Goal: Task Accomplishment & Management: Complete application form

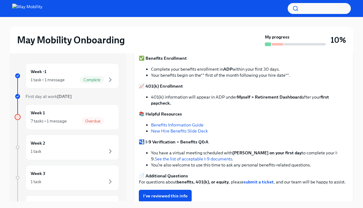
scroll to position [87, 0]
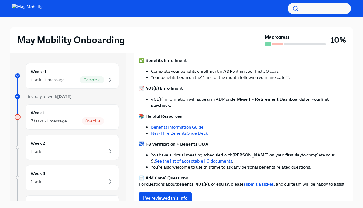
click at [215, 109] on div "Here’s everything you need to know to get started with your benefits: ✅ Benefit…" at bounding box center [243, 116] width 209 height 141
click at [84, 113] on div "Week 1 7 tasks • 1 message Overdue" at bounding box center [72, 117] width 83 height 15
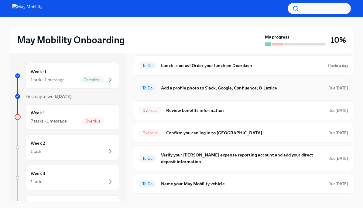
scroll to position [64, 0]
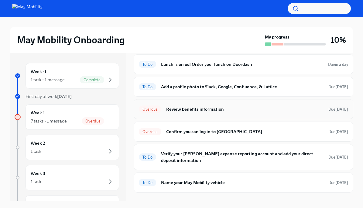
click at [181, 113] on div "Overdue Review benefits information Due [DATE]" at bounding box center [243, 109] width 209 height 10
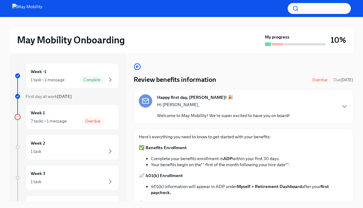
scroll to position [121, 0]
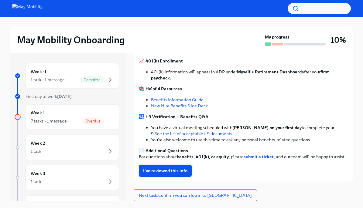
click at [160, 168] on span "I've reviewed this info" at bounding box center [165, 171] width 44 height 6
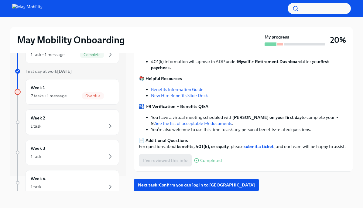
scroll to position [7, 0]
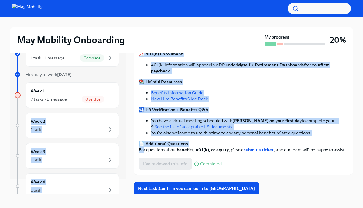
drag, startPoint x: 143, startPoint y: 141, endPoint x: 98, endPoint y: 108, distance: 56.0
click at [98, 108] on div "Week -1 1 task • 1 message Complete First day at work [DATE] Week 1 7 tasks • 1…" at bounding box center [181, 120] width 343 height 148
click at [99, 92] on div "Week 1 7 tasks • 1 message Overdue" at bounding box center [72, 95] width 83 height 15
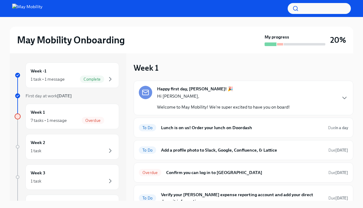
scroll to position [1, 0]
click at [99, 92] on div "Week -1 1 task • 1 message Complete First day at work [DATE] Week 1 7 tasks • 1…" at bounding box center [67, 189] width 104 height 254
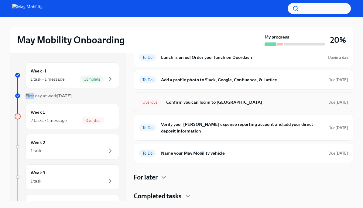
click at [184, 106] on div "Overdue Confirm you can log in to Litmos Due [DATE]" at bounding box center [243, 102] width 209 height 10
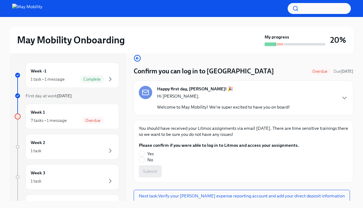
scroll to position [9, 0]
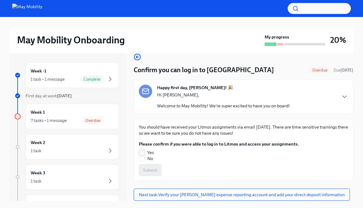
click at [144, 152] on input "Yes" at bounding box center [141, 152] width 5 height 5
radio input "true"
click at [151, 167] on span "Submit" at bounding box center [150, 170] width 14 height 6
click at [86, 118] on div "Overdue" at bounding box center [93, 120] width 22 height 7
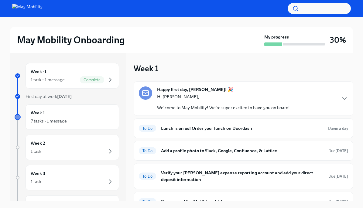
click at [86, 119] on div "7 tasks • 1 message" at bounding box center [72, 120] width 83 height 7
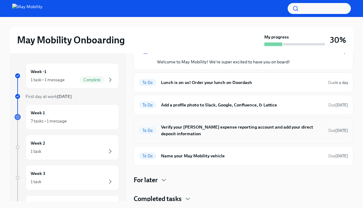
scroll to position [48, 0]
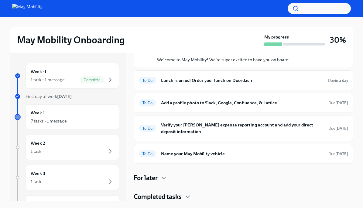
click at [170, 193] on h4 "Completed tasks" at bounding box center [157, 196] width 48 height 9
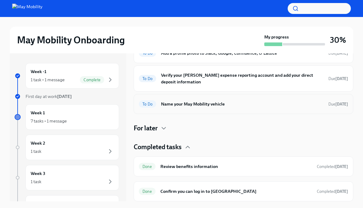
click at [183, 104] on h6 "Name your May Mobility vehicle" at bounding box center [242, 104] width 162 height 7
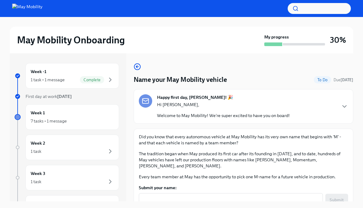
scroll to position [30, 0]
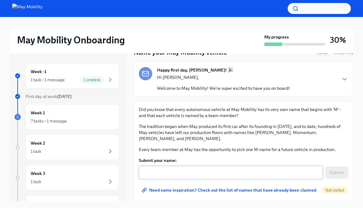
click at [187, 169] on div "x ​" at bounding box center [231, 172] width 184 height 13
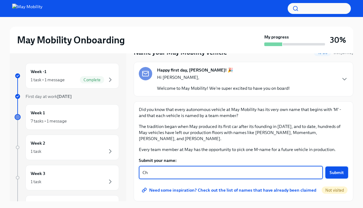
type textarea "C"
type textarea "Mimicon"
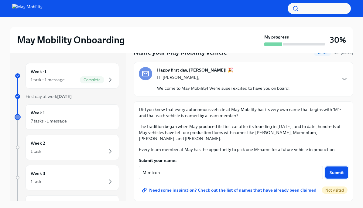
click at [333, 167] on button "Submit" at bounding box center [336, 173] width 23 height 12
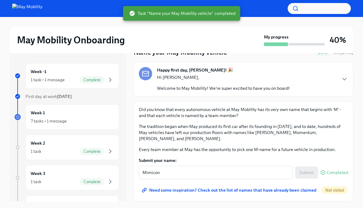
scroll to position [10, 0]
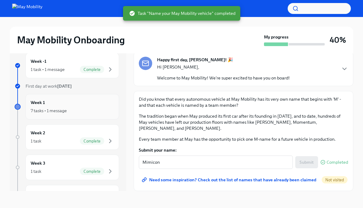
click at [95, 107] on div "Week 1 7 tasks • 1 message" at bounding box center [72, 106] width 83 height 15
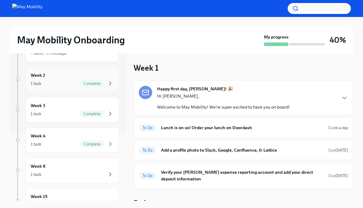
scroll to position [115, 0]
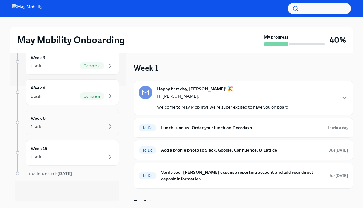
click at [95, 129] on div "1 task" at bounding box center [72, 126] width 83 height 7
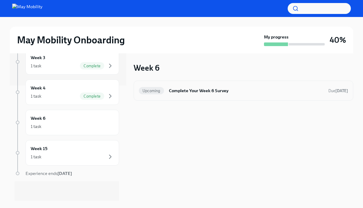
click at [171, 93] on h6 "Complete Your Week 6 Survey" at bounding box center [246, 90] width 154 height 7
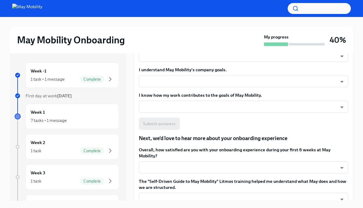
scroll to position [119, 0]
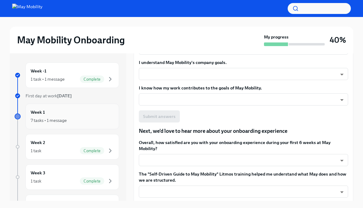
click at [102, 123] on div "7 tasks • 1 message" at bounding box center [72, 120] width 83 height 7
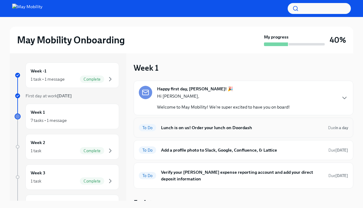
click at [291, 121] on div "To Do Lunch is on us! Order your lunch on Doordash Due in a day" at bounding box center [242, 128] width 219 height 20
click at [275, 130] on h6 "Lunch is on us! Order your lunch on Doordash" at bounding box center [242, 127] width 162 height 7
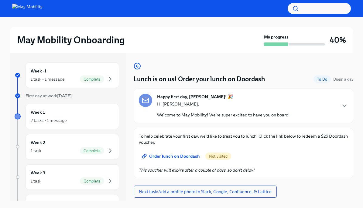
scroll to position [10, 0]
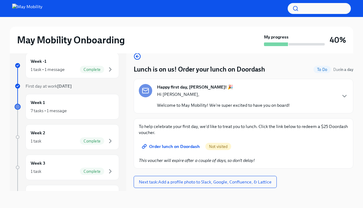
click at [177, 147] on span "Order lunch on Doordash" at bounding box center [171, 146] width 57 height 6
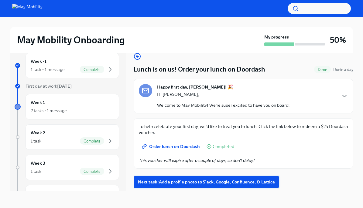
click at [192, 180] on span "Next task : Add a profile photo to Slack, Google, Confluence, & Lattice" at bounding box center [206, 182] width 137 height 6
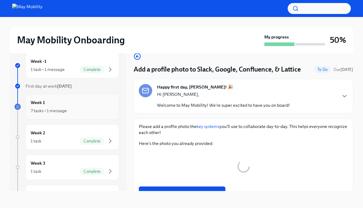
click at [106, 110] on icon "button" at bounding box center [109, 110] width 7 height 7
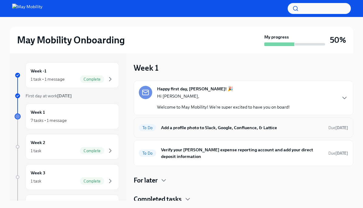
scroll to position [3, 0]
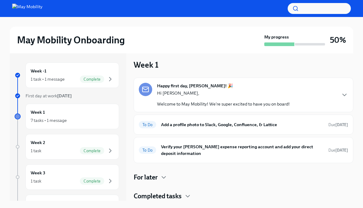
click at [161, 196] on h4 "Completed tasks" at bounding box center [157, 196] width 48 height 9
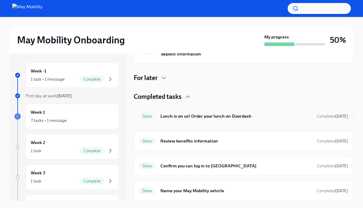
click at [178, 116] on h6 "Lunch is on us! Order your lunch on Doordash" at bounding box center [235, 116] width 151 height 7
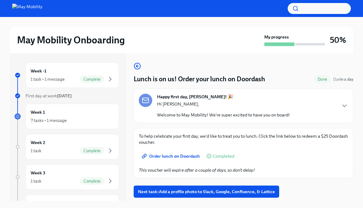
click at [186, 160] on link "Order lunch on Doordash" at bounding box center [171, 156] width 65 height 12
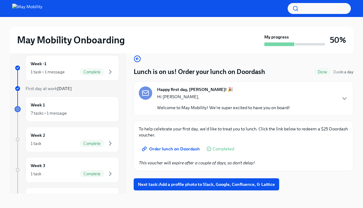
scroll to position [10, 0]
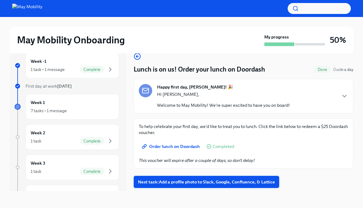
click at [168, 182] on span "Next task : Add a profile photo to Slack, Google, Confluence, & Lattice" at bounding box center [206, 182] width 137 height 6
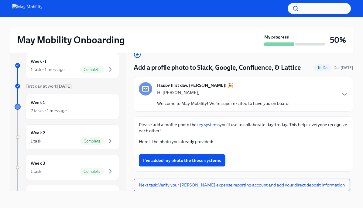
scroll to position [206, 0]
click at [204, 150] on button "Zoom image" at bounding box center [243, 150] width 209 height 0
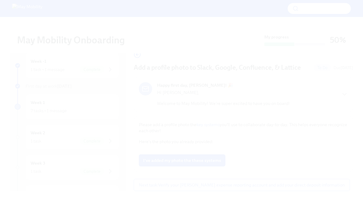
click at [204, 117] on button "Unzoom image" at bounding box center [181, 104] width 363 height 208
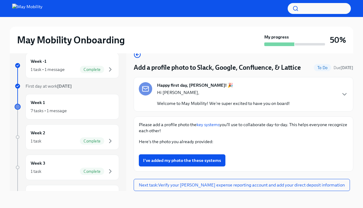
click at [251, 155] on div "I've added my photo the these systems" at bounding box center [243, 160] width 209 height 12
click at [220, 150] on button "Zoom image" at bounding box center [243, 150] width 209 height 0
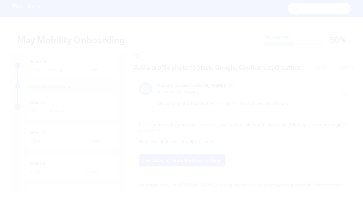
click at [219, 135] on button "Unzoom image" at bounding box center [181, 104] width 363 height 208
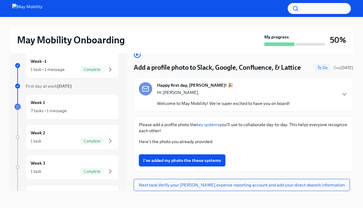
scroll to position [61, 0]
click at [55, 110] on div "7 tasks • 1 message" at bounding box center [49, 111] width 36 height 6
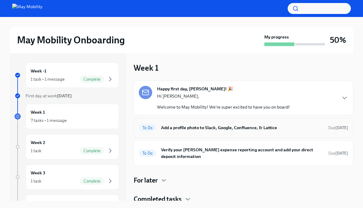
click at [211, 129] on h6 "Add a profile photo to Slack, Google, Confluence, & Lattice" at bounding box center [242, 127] width 162 height 7
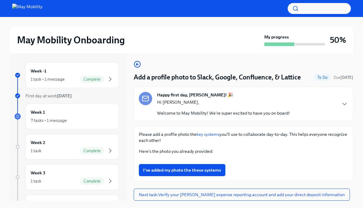
scroll to position [76, 0]
click at [18, 132] on div at bounding box center [17, 139] width 1 height 15
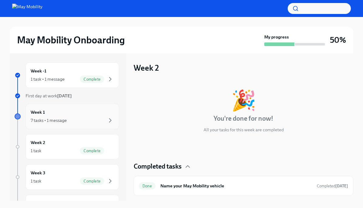
click at [83, 110] on div "Week 1 7 tasks • 1 message" at bounding box center [72, 116] width 83 height 15
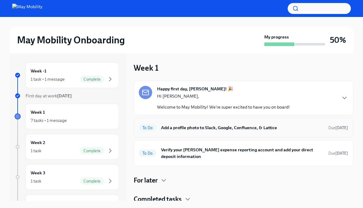
click at [182, 124] on h6 "Add a profile photo to Slack, Google, Confluence, & Lattice" at bounding box center [242, 127] width 162 height 7
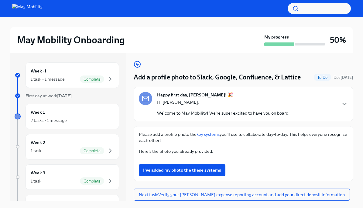
scroll to position [206, 0]
click at [101, 115] on div "Week 1 7 tasks • 1 message" at bounding box center [72, 116] width 83 height 15
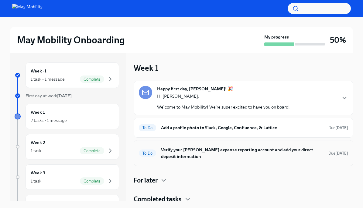
scroll to position [3, 0]
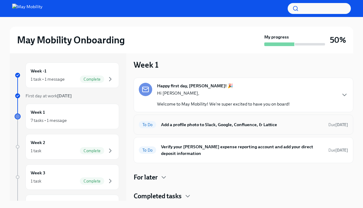
click at [183, 126] on h6 "Add a profile photo to Slack, Google, Confluence, & Lattice" at bounding box center [242, 124] width 162 height 7
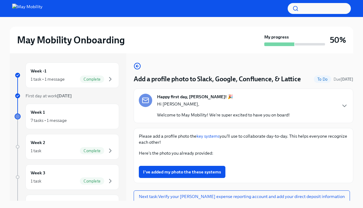
click at [153, 161] on button "Zoom image" at bounding box center [243, 161] width 209 height 0
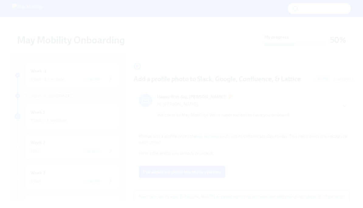
click at [172, 173] on button "Unzoom image" at bounding box center [181, 104] width 363 height 208
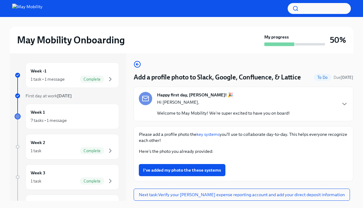
scroll to position [206, 0]
click at [194, 171] on span "I've added my photo the these systems" at bounding box center [182, 170] width 78 height 6
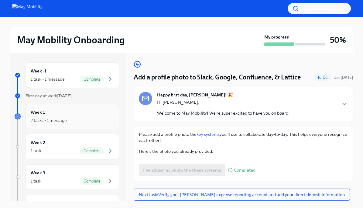
click at [84, 117] on div "7 tasks • 1 message" at bounding box center [72, 120] width 83 height 7
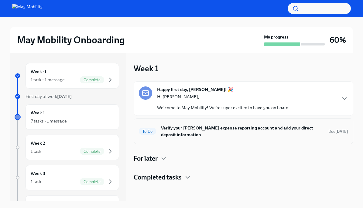
click at [227, 131] on h6 "Verify your [PERSON_NAME] expense reporting account and add your direct deposit…" at bounding box center [242, 131] width 162 height 13
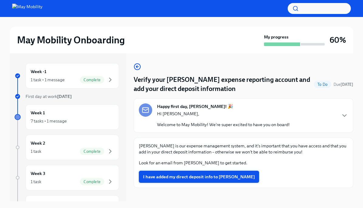
click at [207, 180] on button "I have added my direct deposit info to Fyle" at bounding box center [199, 177] width 120 height 12
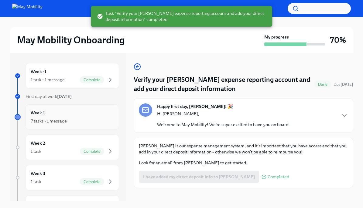
click at [88, 120] on div "7 tasks • 1 message" at bounding box center [72, 120] width 83 height 7
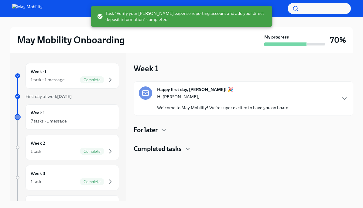
click at [147, 131] on h4 "For later" at bounding box center [145, 130] width 24 height 9
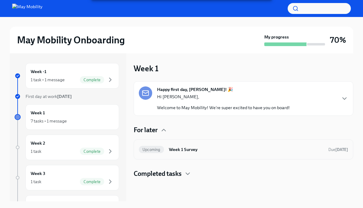
click at [177, 150] on h6 "Week 1 Survey" at bounding box center [246, 149] width 154 height 7
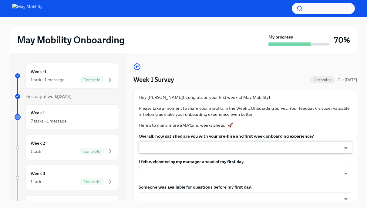
click at [177, 150] on body "May Mobility Onboarding My progress 70% Week -1 1 task • 1 message Complete Fir…" at bounding box center [183, 109] width 367 height 218
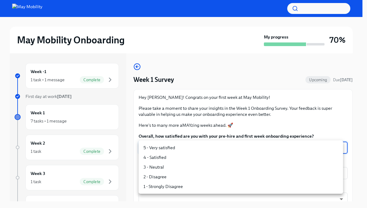
click at [174, 151] on li "5 - Very satisfied" at bounding box center [241, 148] width 204 height 10
type input "insi6vOkl"
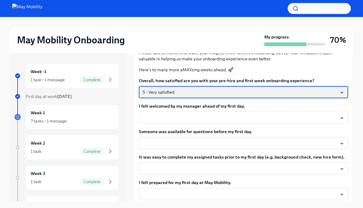
scroll to position [56, 0]
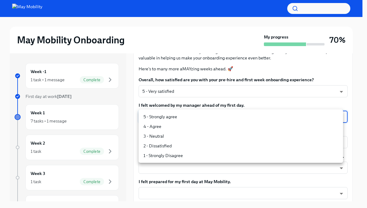
click at [179, 115] on body "May Mobility Onboarding My progress 70% Week -1 1 task • 1 message Complete Fir…" at bounding box center [183, 109] width 367 height 218
click at [180, 128] on li "4 - Agree" at bounding box center [241, 127] width 204 height 10
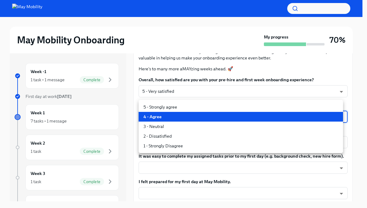
click at [180, 119] on body "May Mobility Onboarding My progress 70% Week -1 1 task • 1 message Complete Fir…" at bounding box center [183, 109] width 367 height 218
click at [178, 110] on li "5 - Strongly agree" at bounding box center [241, 107] width 204 height 10
type input "4QmcvkkGx"
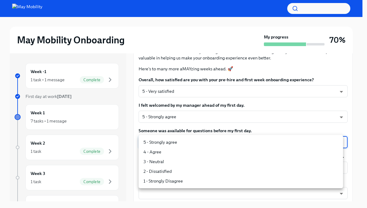
click at [181, 143] on body "May Mobility Onboarding My progress 70% Week -1 1 task • 1 message Complete Fir…" at bounding box center [183, 109] width 367 height 218
click at [183, 139] on li "5 - Strongly agree" at bounding box center [241, 142] width 204 height 10
type input "4QmcvkkGx"
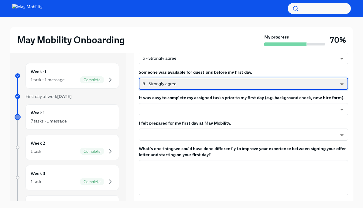
scroll to position [110, 0]
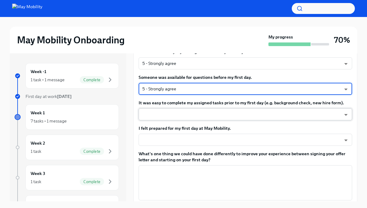
click at [187, 114] on body "May Mobility Onboarding My progress 70% Week -1 1 task • 1 message Complete Fir…" at bounding box center [183, 109] width 367 height 218
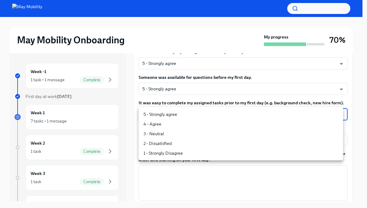
click at [190, 114] on li "5 - Strongly agree" at bounding box center [241, 115] width 204 height 10
type input "4QmcvkkGx"
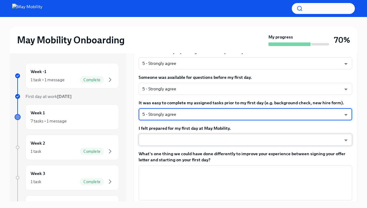
click at [191, 139] on body "May Mobility Onboarding My progress 70% Week -1 1 task • 1 message Complete Fir…" at bounding box center [183, 109] width 367 height 218
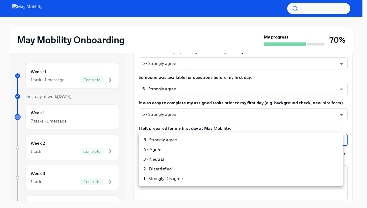
click at [190, 135] on li "5 - Strongly agree" at bounding box center [241, 140] width 204 height 10
type input "4QmcvkkGx"
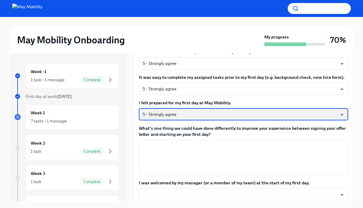
scroll to position [168, 0]
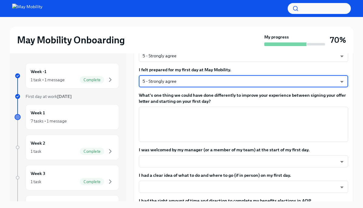
click at [197, 141] on div "x ​" at bounding box center [243, 124] width 209 height 35
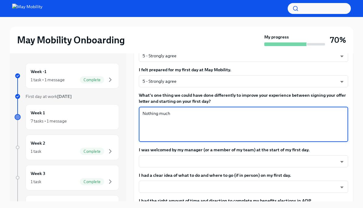
type textarea "Nothing much"
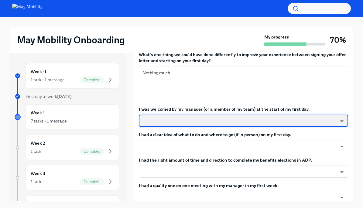
scroll to position [225, 0]
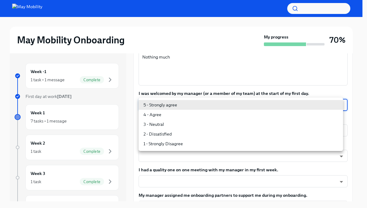
click at [202, 103] on body "May Mobility Onboarding My progress 70% Week -1 1 task • 1 message Complete Fir…" at bounding box center [183, 109] width 367 height 218
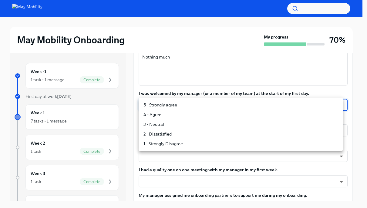
click at [200, 109] on li "5 - Strongly agree" at bounding box center [241, 105] width 204 height 10
type input "4QmcvkkGx"
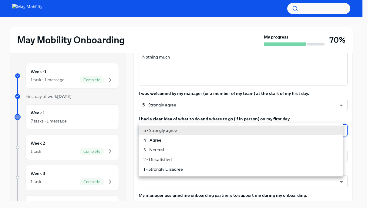
click at [195, 131] on body "May Mobility Onboarding My progress 70% Week -1 1 task • 1 message Complete Fir…" at bounding box center [183, 109] width 367 height 218
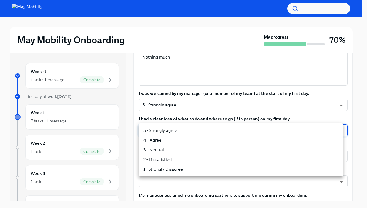
click at [199, 135] on li "5 - Strongly agree" at bounding box center [241, 131] width 204 height 10
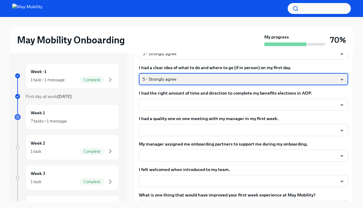
scroll to position [277, 0]
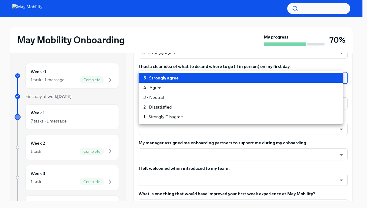
click at [192, 80] on body "May Mobility Onboarding My progress 70% Week -1 1 task • 1 message Complete Fir…" at bounding box center [183, 109] width 367 height 218
click at [188, 98] on li "3 - Neutral" at bounding box center [241, 98] width 204 height 10
type input "5dAohW6fG"
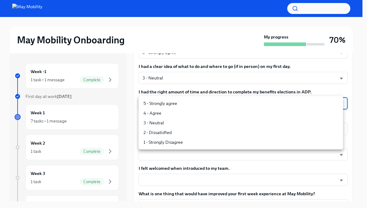
click at [192, 104] on body "May Mobility Onboarding My progress 70% Week -1 1 task • 1 message Complete Fir…" at bounding box center [183, 109] width 367 height 218
click at [191, 106] on li "5 - Strongly agree" at bounding box center [241, 104] width 204 height 10
type input "4QmcvkkGx"
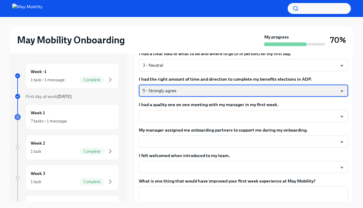
scroll to position [307, 0]
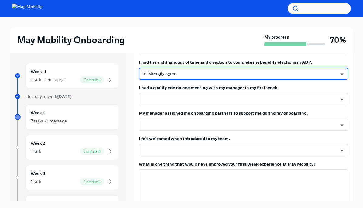
click at [197, 116] on label "My manager assigned me onboarding partners to support me during my onboarding." at bounding box center [243, 113] width 209 height 6
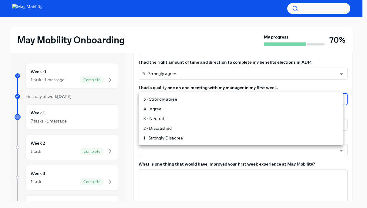
click at [197, 102] on body "May Mobility Onboarding My progress 70% Week -1 1 task • 1 message Complete Fir…" at bounding box center [183, 109] width 367 height 218
click at [196, 103] on li "5 - Strongly agree" at bounding box center [241, 99] width 204 height 10
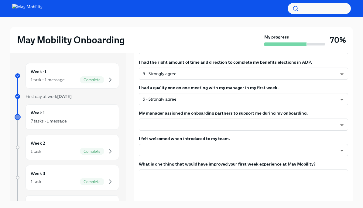
click at [195, 106] on div "Overall, how satisfied are you with your pre-hire and first week onboarding exp…" at bounding box center [243, 48] width 209 height 444
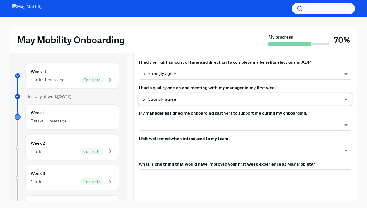
click at [187, 103] on body "May Mobility Onboarding My progress 70% Week -1 1 task • 1 message Complete Fir…" at bounding box center [183, 109] width 367 height 218
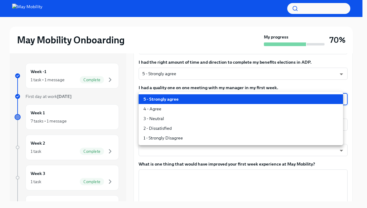
click at [187, 111] on li "4 - Agree" at bounding box center [241, 109] width 204 height 10
type input "Gy-NqFQ7a"
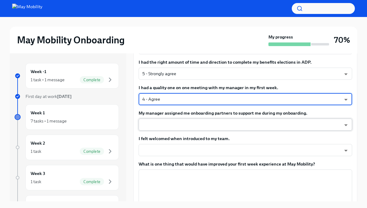
click at [187, 122] on body "May Mobility Onboarding My progress 70% Week -1 1 task • 1 message Complete Fir…" at bounding box center [183, 109] width 367 height 218
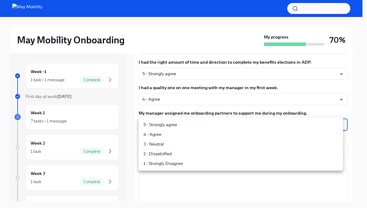
click at [185, 127] on li "5 - Strongly agree" at bounding box center [241, 125] width 204 height 10
type input "4QmcvkkGx"
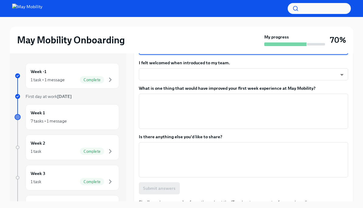
scroll to position [381, 0]
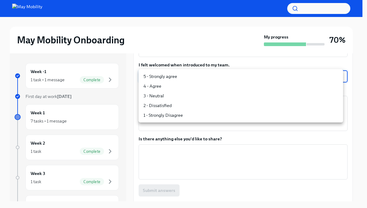
click at [189, 80] on body "May Mobility Onboarding My progress 70% Week -1 1 task • 1 message Complete Fir…" at bounding box center [183, 109] width 367 height 218
click at [191, 80] on li "5 - Strongly agree" at bounding box center [241, 77] width 204 height 10
type input "4QmcvkkGx"
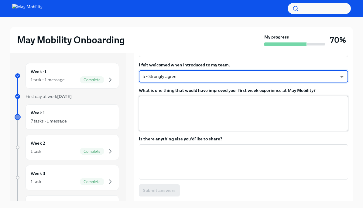
click at [190, 110] on textarea "What is one thing that would have improved your first week experience at May Mo…" at bounding box center [243, 113] width 202 height 29
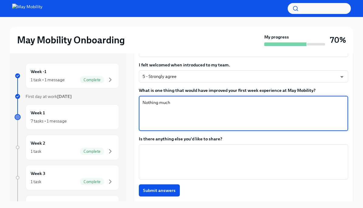
type textarea "Nothing much"
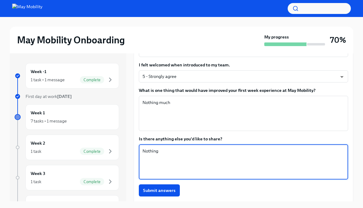
type textarea "Nothing"
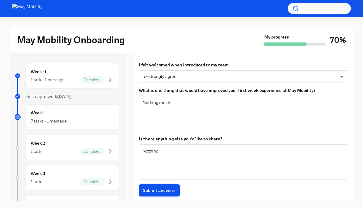
click at [164, 188] on span "Submit answers" at bounding box center [159, 190] width 32 height 6
click at [165, 192] on div "Submit answers Completed" at bounding box center [243, 190] width 209 height 12
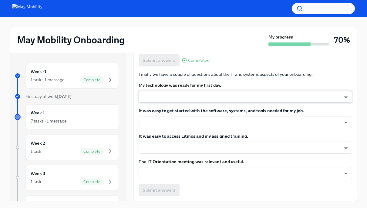
click at [171, 96] on body "May Mobility Onboarding My progress 70% Week -1 1 task • 1 message Complete Fir…" at bounding box center [183, 109] width 367 height 218
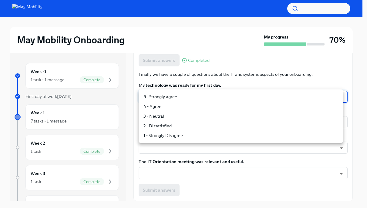
click at [171, 98] on li "5 - Strongly agree" at bounding box center [241, 97] width 204 height 10
type input "4QmcvkkGx"
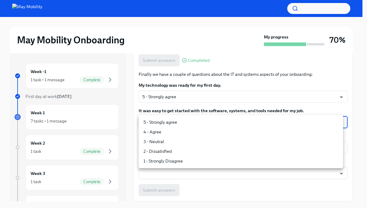
click at [174, 123] on body "May Mobility Onboarding My progress 70% Week -1 1 task • 1 message Complete Fir…" at bounding box center [183, 109] width 367 height 218
drag, startPoint x: 172, startPoint y: 129, endPoint x: 172, endPoint y: 122, distance: 7.0
click at [172, 122] on ul "5 - Strongly agree 4 - Agree 3 - Neutral 2 - Dissatisfied 1 - Strongly Disagree" at bounding box center [241, 141] width 204 height 53
click at [172, 124] on li "5 - Strongly agree" at bounding box center [241, 122] width 204 height 10
type input "4QmcvkkGx"
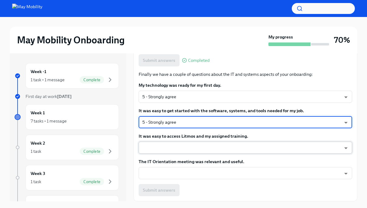
click at [170, 143] on body "May Mobility Onboarding My progress 70% Week -1 1 task • 1 message Complete Fir…" at bounding box center [183, 109] width 367 height 218
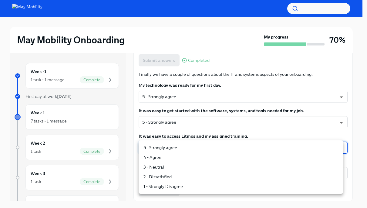
click at [169, 150] on li "5 - Strongly agree" at bounding box center [241, 148] width 204 height 10
type input "4QmcvkkGx"
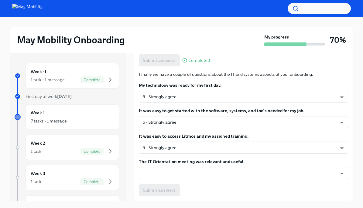
click at [174, 163] on label "The IT Orientation meeting was relevant and useful." at bounding box center [243, 162] width 209 height 6
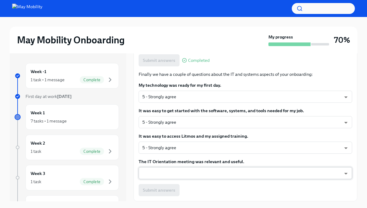
click at [174, 171] on body "May Mobility Onboarding My progress 70% Week -1 1 task • 1 message Complete Fir…" at bounding box center [183, 109] width 367 height 218
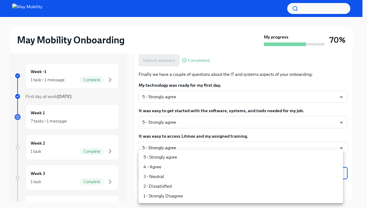
click at [174, 160] on li "5 - Strongly agree" at bounding box center [241, 157] width 204 height 10
type input "4QmcvkkGx"
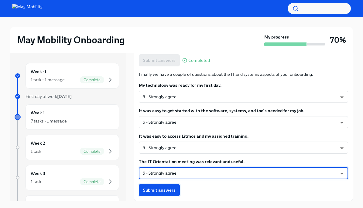
click at [162, 191] on span "Submit answers" at bounding box center [159, 190] width 32 height 6
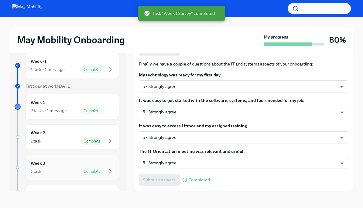
scroll to position [115, 0]
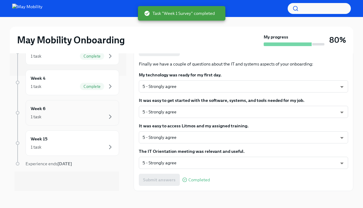
click at [66, 104] on div "Week 6 1 task" at bounding box center [71, 112] width 93 height 25
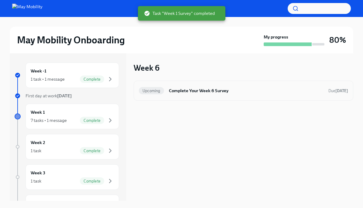
click at [201, 94] on div "Upcoming Complete Your Week 6 Survey Due [DATE]" at bounding box center [243, 91] width 209 height 10
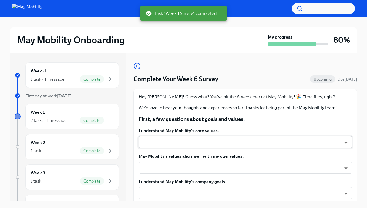
click at [199, 141] on body "May Mobility Onboarding My progress 80% Week -1 1 task • 1 message Complete Fir…" at bounding box center [183, 108] width 367 height 218
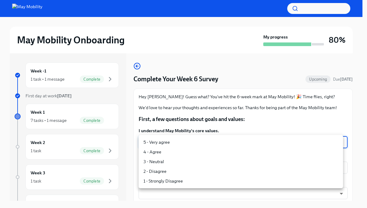
click at [198, 141] on li "5 - Very agree" at bounding box center [241, 142] width 204 height 10
type input "insi6vOkl"
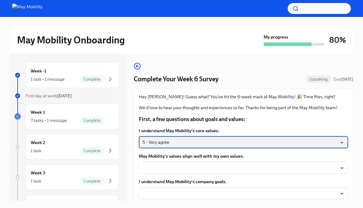
scroll to position [93, 0]
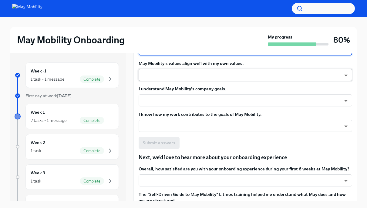
click at [196, 72] on body "May Mobility Onboarding My progress 80% Week -1 1 task • 1 message Complete Fir…" at bounding box center [183, 108] width 367 height 218
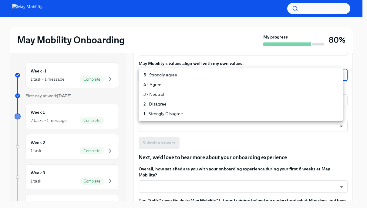
click at [197, 75] on li "5 - Strongly agree" at bounding box center [241, 75] width 204 height 10
type input "insi6vOkl"
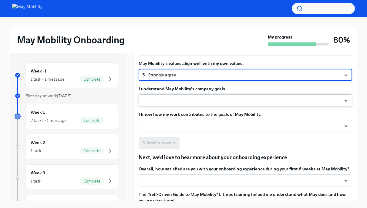
click at [188, 99] on body "May Mobility Onboarding My progress 80% Week -1 1 task • 1 message Complete Fir…" at bounding box center [183, 108] width 367 height 218
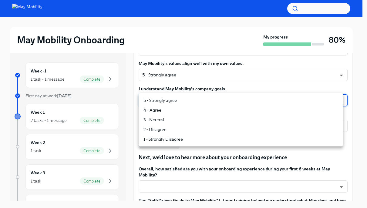
click at [186, 103] on li "5 - Strongly agree" at bounding box center [241, 101] width 204 height 10
type input "insi6vOkl"
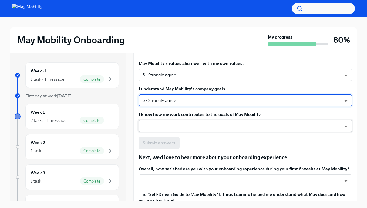
click at [187, 123] on body "May Mobility Onboarding My progress 80% Week -1 1 task • 1 message Complete Fir…" at bounding box center [183, 108] width 367 height 218
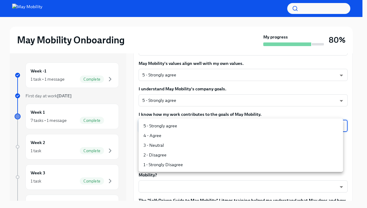
click at [189, 127] on li "5 - Strongly agree" at bounding box center [241, 126] width 204 height 10
type input "insi6vOkl"
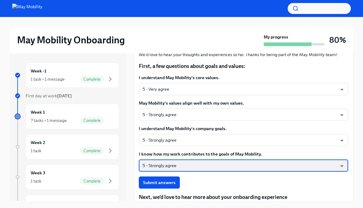
scroll to position [48, 0]
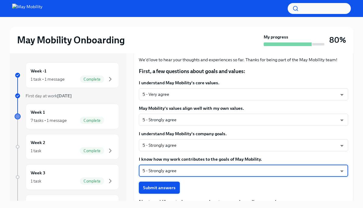
click at [160, 188] on span "Submit answers" at bounding box center [159, 188] width 32 height 6
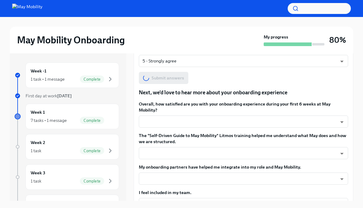
scroll to position [161, 0]
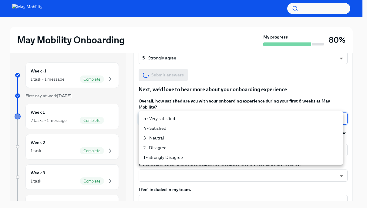
click at [172, 122] on body "May Mobility Onboarding My progress 80% Week -1 1 task • 1 message Complete Fir…" at bounding box center [183, 108] width 367 height 218
click at [171, 115] on li "5 - Very satisfied" at bounding box center [241, 119] width 204 height 10
type input "insi6vOkl"
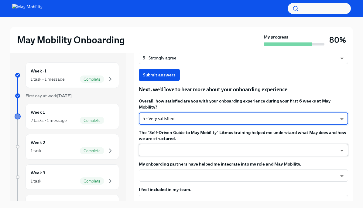
click at [164, 150] on body "May Mobility Onboarding My progress 80% Week -1 1 task • 1 message Complete Fir…" at bounding box center [181, 108] width 363 height 218
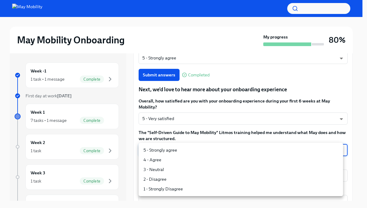
click at [164, 150] on li "5 - Strongly agree" at bounding box center [241, 150] width 204 height 10
type input "insi6vOkl"
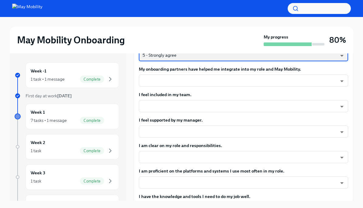
scroll to position [259, 0]
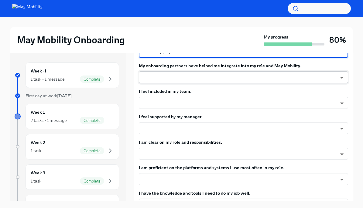
click at [183, 79] on body "May Mobility Onboarding My progress 80% Week -1 1 task • 1 message Complete Fir…" at bounding box center [181, 108] width 363 height 218
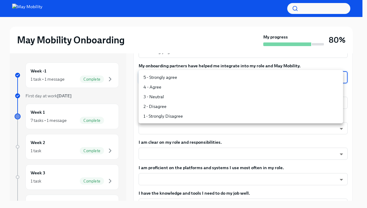
click at [181, 82] on li "4 - Agree" at bounding box center [241, 87] width 204 height 10
type input "nYbWsvkNA"
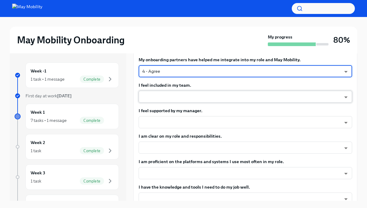
click at [184, 103] on body "May Mobility Onboarding My progress 80% Week -1 1 task • 1 message Complete Fir…" at bounding box center [183, 108] width 367 height 218
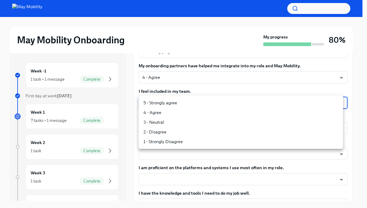
click at [184, 103] on li "5 - Strongly agree" at bounding box center [241, 103] width 204 height 10
type input "insi6vOkl"
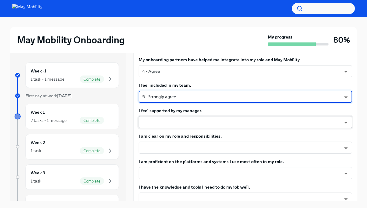
click at [185, 125] on body "May Mobility Onboarding My progress 80% Week -1 1 task • 1 message Complete Fir…" at bounding box center [183, 108] width 367 height 218
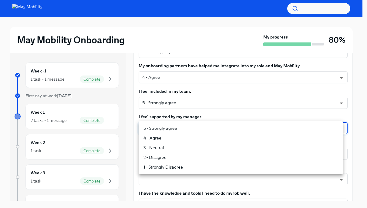
click at [185, 125] on li "5 - Strongly agree" at bounding box center [241, 128] width 204 height 10
type input "insi6vOkl"
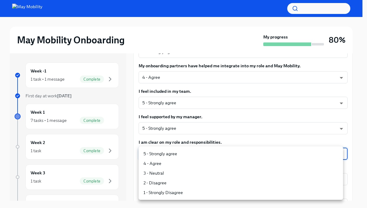
click at [177, 158] on body "May Mobility Onboarding My progress 80% Week -1 1 task • 1 message Complete Fir…" at bounding box center [183, 108] width 367 height 218
click at [179, 156] on li "5 - Strongly agree" at bounding box center [241, 154] width 204 height 10
type input "insi6vOkl"
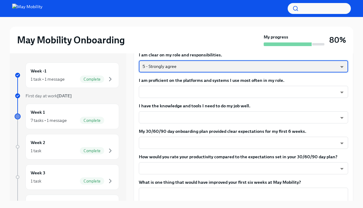
scroll to position [346, 0]
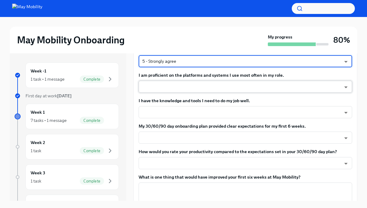
click at [175, 91] on body "May Mobility Onboarding My progress 80% Week -1 1 task • 1 message Complete Fir…" at bounding box center [183, 108] width 367 height 218
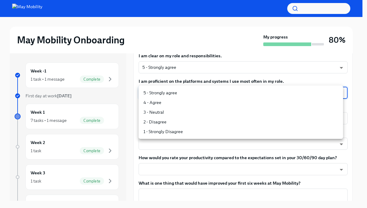
click at [176, 91] on li "5 - Strongly agree" at bounding box center [241, 93] width 204 height 10
type input "insi6vOkl"
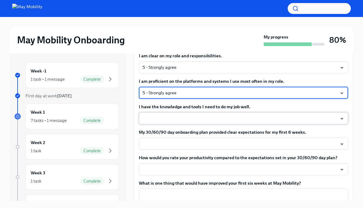
click at [172, 120] on body "May Mobility Onboarding My progress 80% Week -1 1 task • 1 message Complete Fir…" at bounding box center [181, 108] width 363 height 218
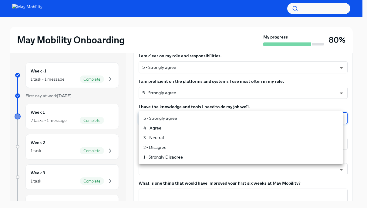
click at [172, 120] on li "5 - Strongly agree" at bounding box center [241, 118] width 204 height 10
type input "insi6vOkl"
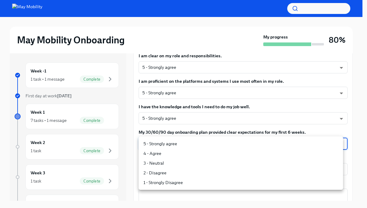
click at [178, 144] on body "May Mobility Onboarding My progress 80% Week -1 1 task • 1 message Complete Fir…" at bounding box center [183, 108] width 367 height 218
click at [178, 144] on li "5 - Strongly agree" at bounding box center [241, 144] width 204 height 10
type input "insi6vOkl"
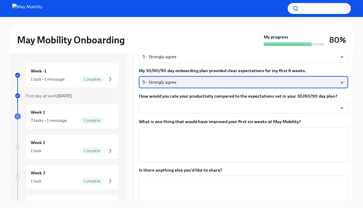
scroll to position [410, 0]
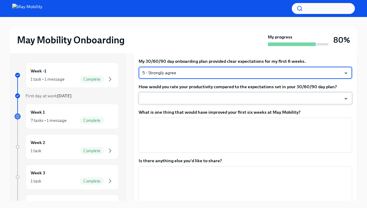
click at [172, 106] on body "May Mobility Onboarding My progress 80% Week -1 1 task • 1 message Complete Fir…" at bounding box center [183, 108] width 367 height 218
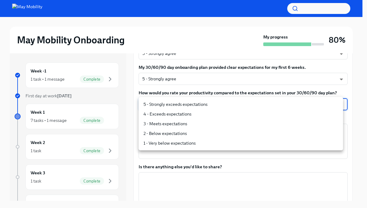
drag, startPoint x: 176, startPoint y: 114, endPoint x: 176, endPoint y: 109, distance: 5.2
click at [176, 109] on ul "5 - Strongly exceeds expectations 4 - Exceeds expectations 3 - Meets expectatio…" at bounding box center [241, 123] width 204 height 53
click at [175, 109] on li "5 - Strongly exceeds expectations" at bounding box center [241, 105] width 204 height 10
type input "insi6vOkl"
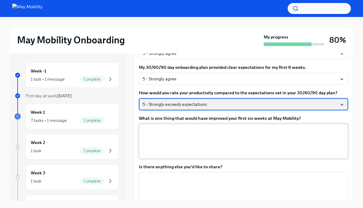
scroll to position [439, 0]
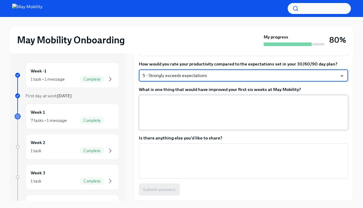
click at [185, 113] on textarea "What is one thing that would have improved your first six weeks at May Mobility?" at bounding box center [243, 112] width 202 height 29
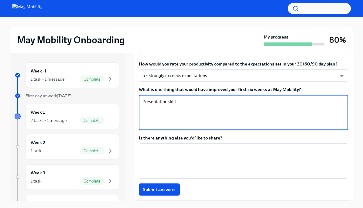
type textarea "Presentation skill"
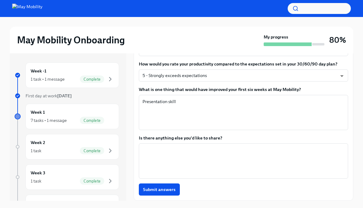
click at [166, 192] on span "Submit answers" at bounding box center [159, 190] width 32 height 6
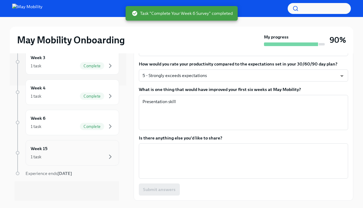
click at [91, 161] on div "Week 15 1 task" at bounding box center [71, 152] width 93 height 25
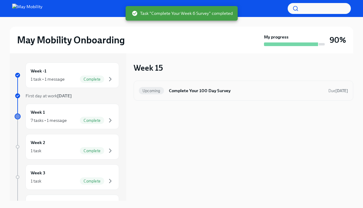
click at [180, 96] on div "Upcoming Complete Your 100 Day Survey Due Dec 5th" at bounding box center [242, 91] width 219 height 20
click at [177, 89] on h6 "Complete Your 100 Day Survey" at bounding box center [246, 90] width 154 height 7
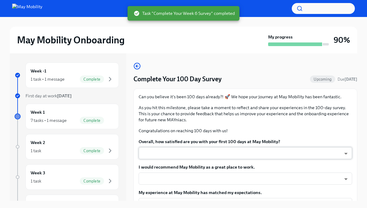
click at [178, 152] on body "May Mobility Onboarding My progress 90% Week -1 1 task • 1 message Complete Fir…" at bounding box center [183, 108] width 367 height 218
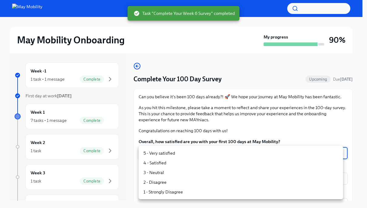
click at [178, 152] on li "5 - Very satisfied" at bounding box center [241, 153] width 204 height 10
type input "insi6vOkl"
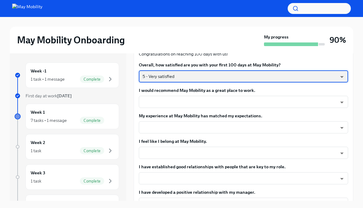
scroll to position [78, 0]
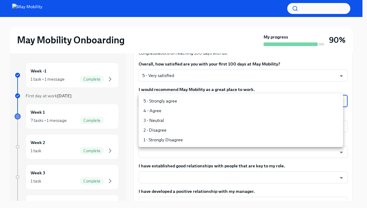
click at [172, 103] on body "May Mobility Onboarding My progress 90% Week -1 1 task • 1 message Complete Fir…" at bounding box center [183, 108] width 367 height 218
drag, startPoint x: 175, startPoint y: 110, endPoint x: 174, endPoint y: 105, distance: 5.7
click at [174, 105] on ul "5 - Strongly agree 4 - Agree 3 - Neutral 2 - Disagree 1 - Strongly Disagree" at bounding box center [241, 120] width 204 height 53
click at [174, 105] on li "5 - Strongly agree" at bounding box center [241, 101] width 204 height 10
type input "insi6vOkl"
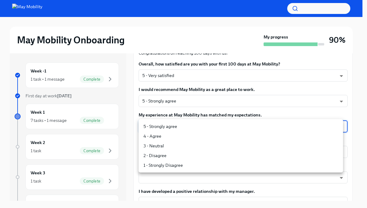
click at [172, 124] on body "May Mobility Onboarding My progress 90% Week -1 1 task • 1 message Complete Fir…" at bounding box center [183, 108] width 367 height 218
click at [176, 123] on li "5 - Strongly agree" at bounding box center [241, 127] width 204 height 10
type input "insi6vOkl"
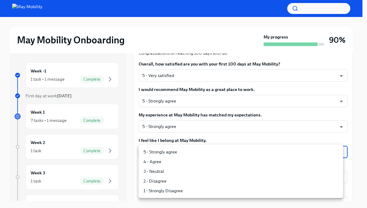
click at [185, 148] on body "May Mobility Onboarding My progress 90% Week -1 1 task • 1 message Complete Fir…" at bounding box center [183, 108] width 367 height 218
click at [187, 149] on li "5 - Strongly agree" at bounding box center [241, 152] width 204 height 10
type input "insi6vOkl"
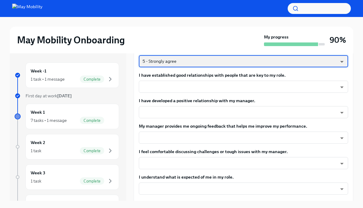
scroll to position [173, 0]
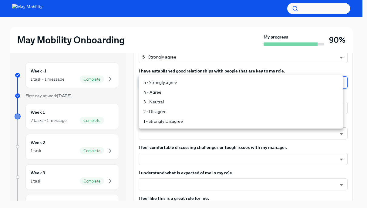
click at [191, 83] on body "May Mobility Onboarding My progress 90% Week -1 1 task • 1 message Complete Fir…" at bounding box center [183, 108] width 367 height 218
click at [192, 84] on li "5 - Strongly agree" at bounding box center [241, 83] width 204 height 10
type input "insi6vOkl"
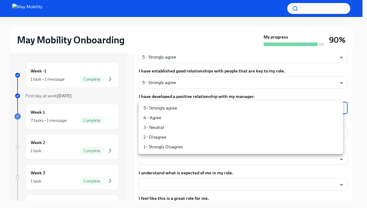
click at [179, 104] on body "May Mobility Onboarding My progress 90% Week -1 1 task • 1 message Complete Fir…" at bounding box center [183, 108] width 367 height 218
click at [180, 104] on li "5 - Strongly agree" at bounding box center [241, 108] width 204 height 10
type input "insi6vOkl"
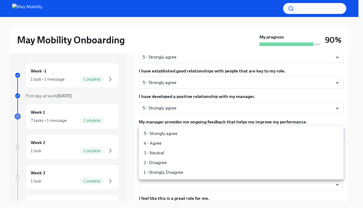
click at [171, 132] on body "May Mobility Onboarding My progress 90% Week -1 1 task • 1 message Complete Fir…" at bounding box center [181, 108] width 363 height 218
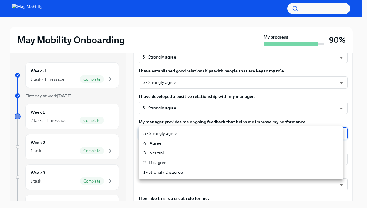
click at [176, 127] on ul "5 - Strongly agree 4 - Agree 3 - Neutral 2 - Disagree 1 - Strongly Disagree" at bounding box center [241, 152] width 204 height 53
click at [174, 134] on li "5 - Strongly agree" at bounding box center [241, 134] width 204 height 10
type input "insi6vOkl"
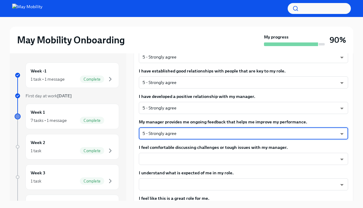
click at [174, 134] on li "5 - Strongly agree" at bounding box center [216, 133] width 154 height 5
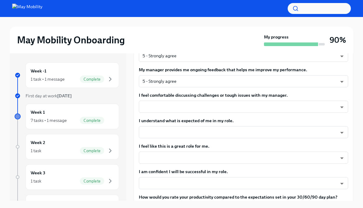
scroll to position [226, 0]
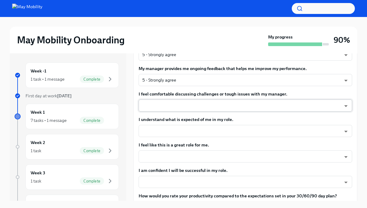
click at [173, 110] on body "May Mobility Onboarding My progress 90% Week -1 1 task • 1 message Complete Fir…" at bounding box center [183, 108] width 367 height 218
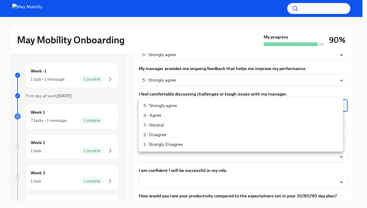
click at [177, 114] on li "4 - Agree" at bounding box center [241, 115] width 204 height 10
type input "nYbWsvkNA"
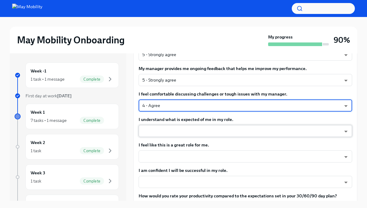
click at [170, 127] on body "May Mobility Onboarding My progress 90% Week -1 1 task • 1 message Complete Fir…" at bounding box center [183, 108] width 367 height 218
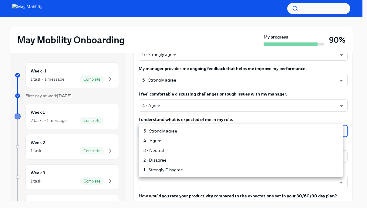
click at [172, 129] on ul "5 - Strongly agree 4 - Agree 3 - Neutral 2 - Disagree 1 - Strongly Disagree" at bounding box center [241, 150] width 204 height 53
click at [172, 129] on li "5 - Strongly agree" at bounding box center [241, 131] width 204 height 10
type input "insi6vOkl"
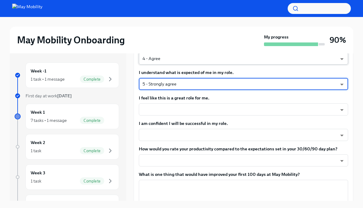
scroll to position [273, 0]
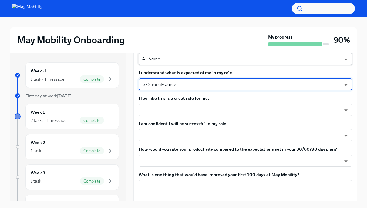
click at [167, 63] on body "May Mobility Onboarding My progress 90% Week -1 1 task • 1 message Complete Fir…" at bounding box center [183, 108] width 367 height 218
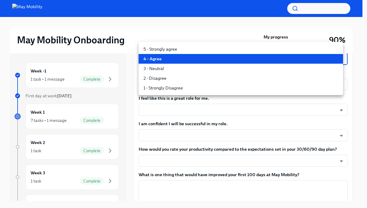
click at [165, 49] on li "5 - Strongly agree" at bounding box center [241, 49] width 204 height 10
type input "insi6vOkl"
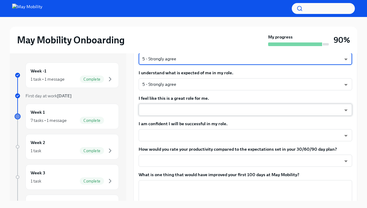
click at [168, 104] on body "May Mobility Onboarding My progress 90% Week -1 1 task • 1 message Complete Fir…" at bounding box center [183, 108] width 367 height 218
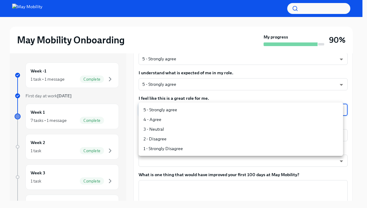
click at [168, 105] on li "5 - Strongly agree" at bounding box center [241, 110] width 204 height 10
type input "insi6vOkl"
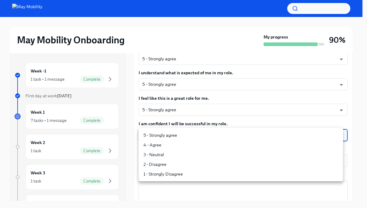
click at [164, 139] on body "May Mobility Onboarding My progress 90% Week -1 1 task • 1 message Complete Fir…" at bounding box center [183, 108] width 367 height 218
click at [169, 133] on li "5 - Strongly agree" at bounding box center [241, 135] width 204 height 10
type input "insi6vOkl"
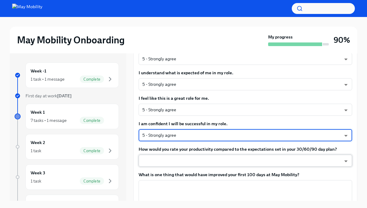
click at [170, 158] on body "May Mobility Onboarding My progress 90% Week -1 1 task • 1 message Complete Fir…" at bounding box center [183, 108] width 367 height 218
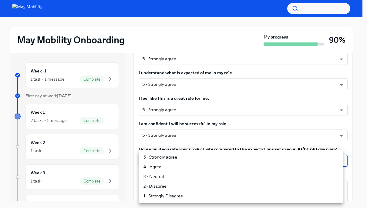
click at [173, 154] on li "5 - Strongly agree" at bounding box center [241, 157] width 204 height 10
type input "insi6vOkl"
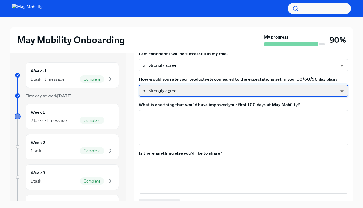
scroll to position [346, 0]
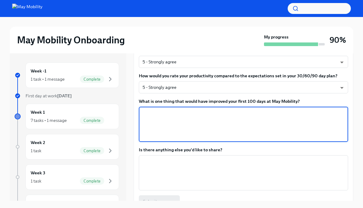
click at [173, 132] on textarea "What is one thing that would have improved your first 100 days at May Mobility?" at bounding box center [243, 124] width 202 height 29
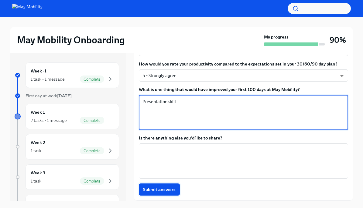
type textarea "Presentation skill"
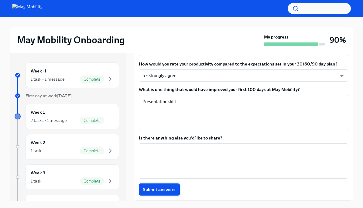
click at [156, 192] on span "Submit answers" at bounding box center [159, 190] width 32 height 6
